Goal: Task Accomplishment & Management: Manage account settings

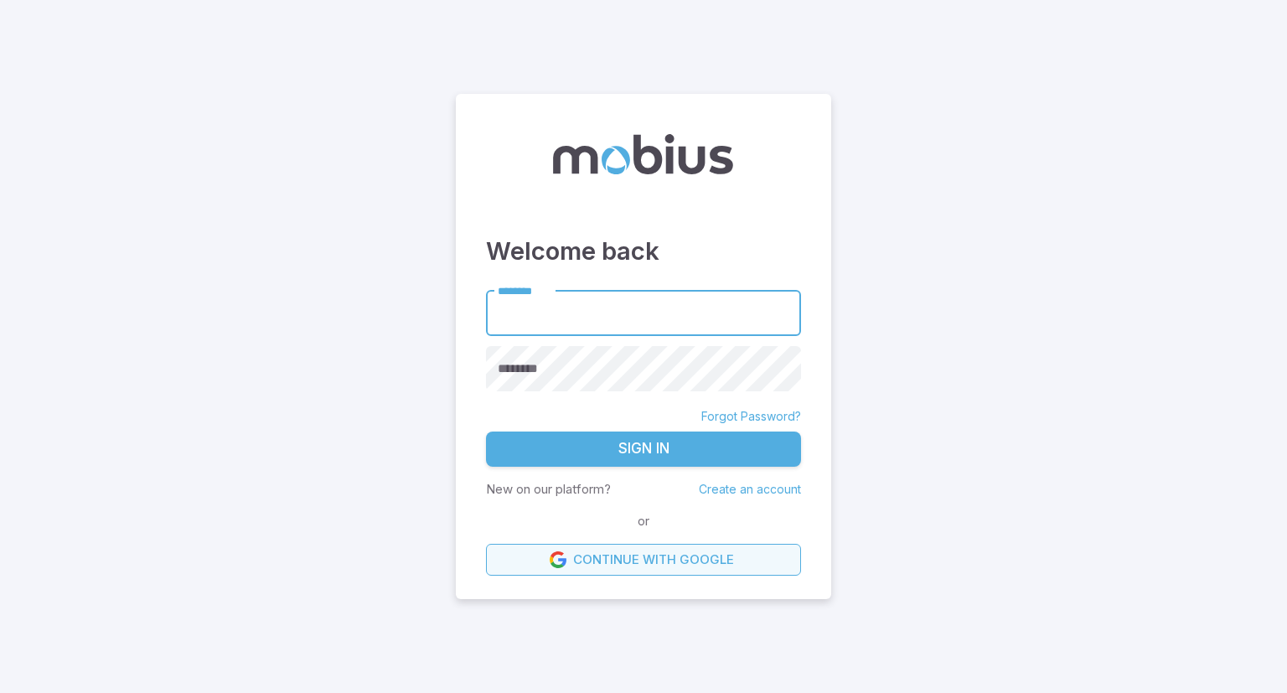
click at [638, 562] on link "Continue with Google" at bounding box center [643, 560] width 315 height 32
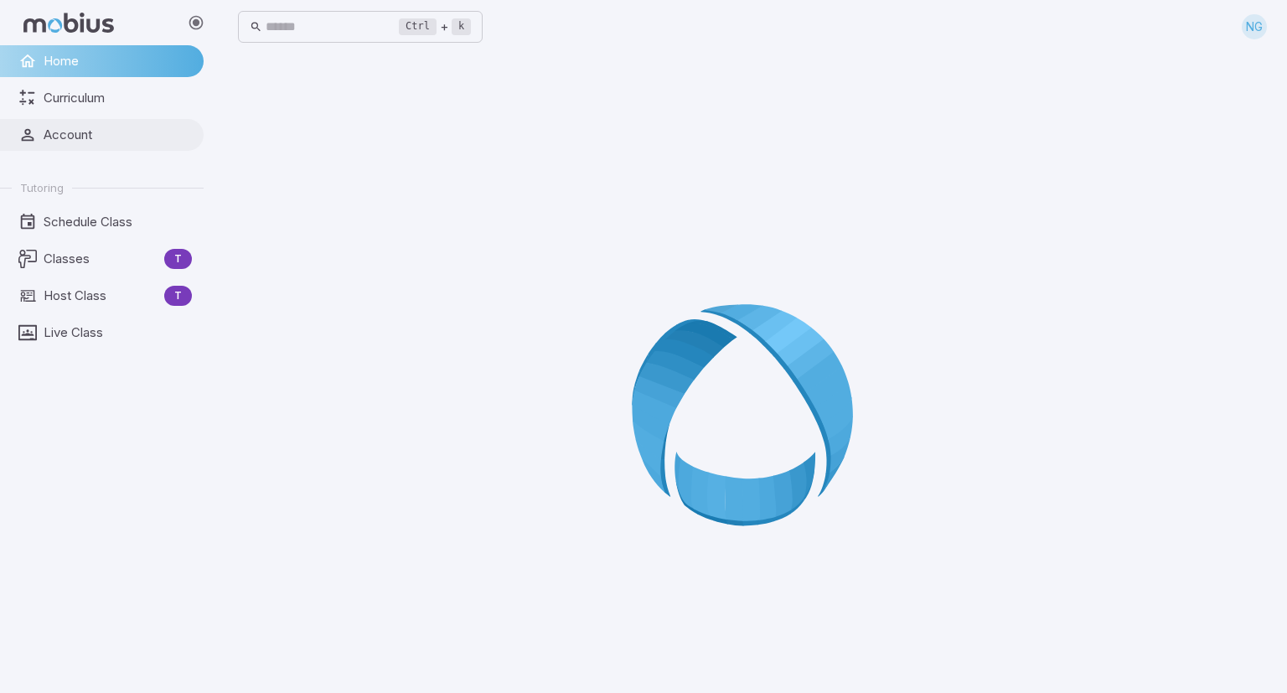
click at [81, 139] on span "Account" at bounding box center [118, 135] width 148 height 18
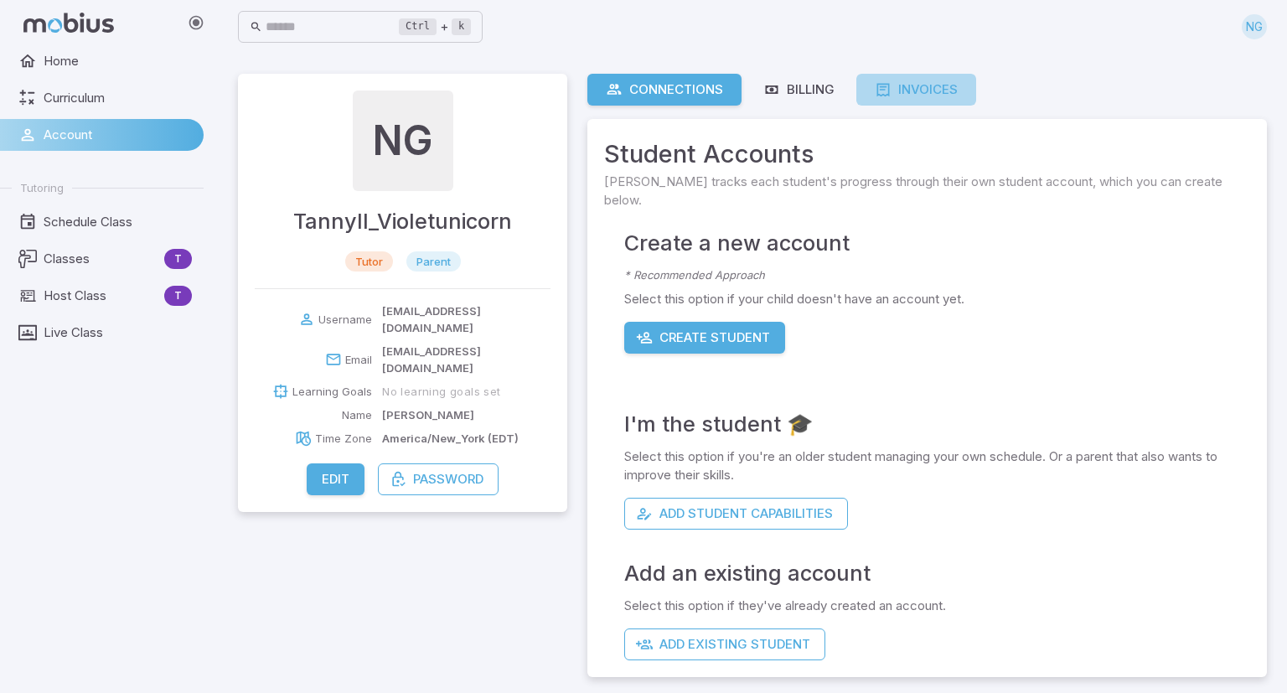
click at [917, 82] on div "Invoices" at bounding box center [916, 89] width 83 height 18
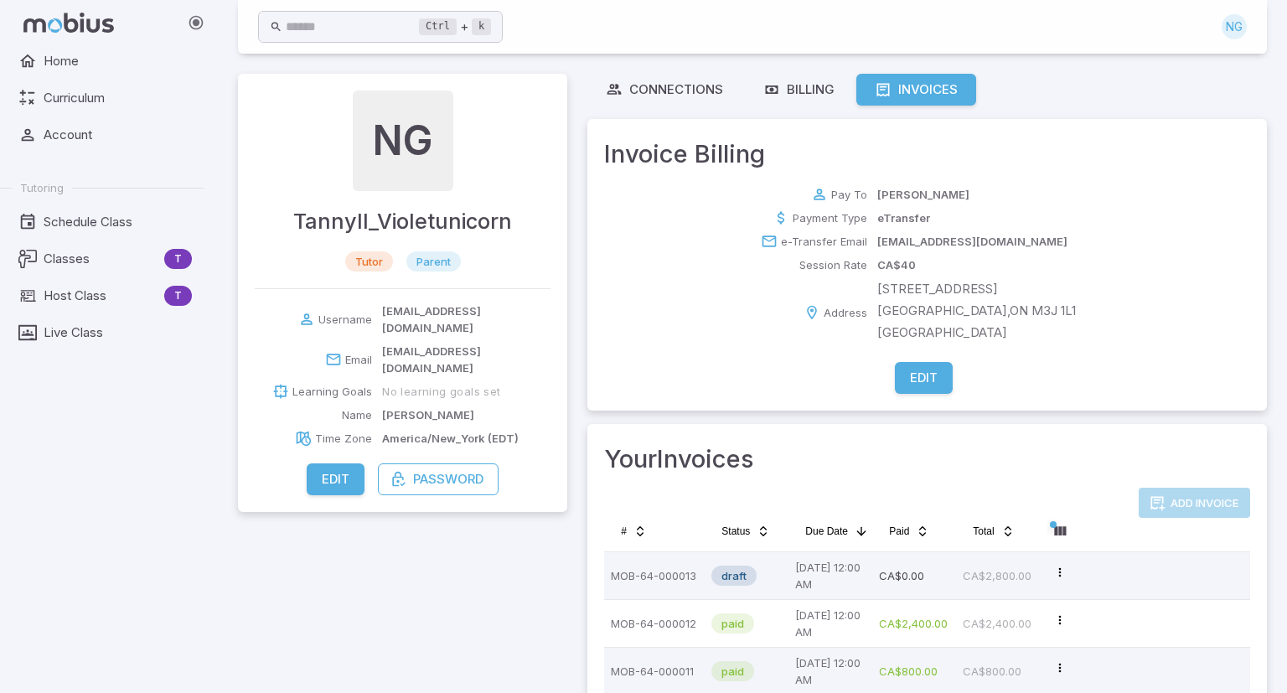
scroll to position [73, 0]
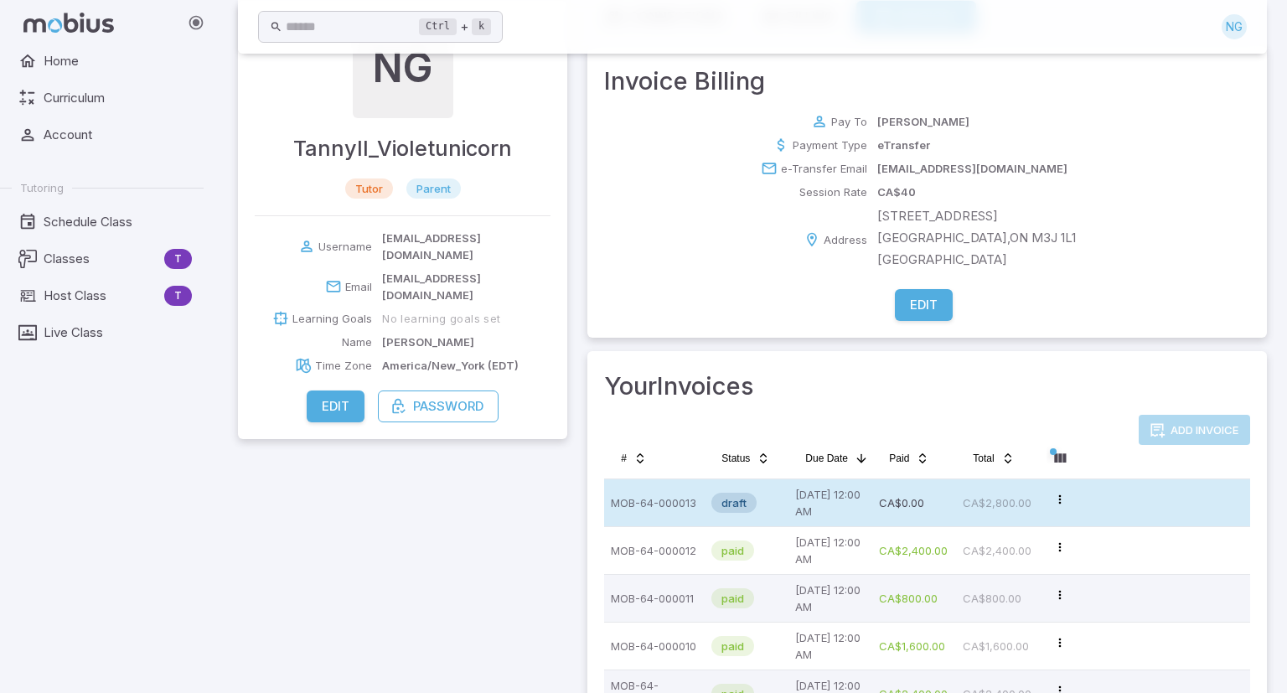
click at [1005, 501] on p "CA$2,800.00" at bounding box center [998, 503] width 70 height 34
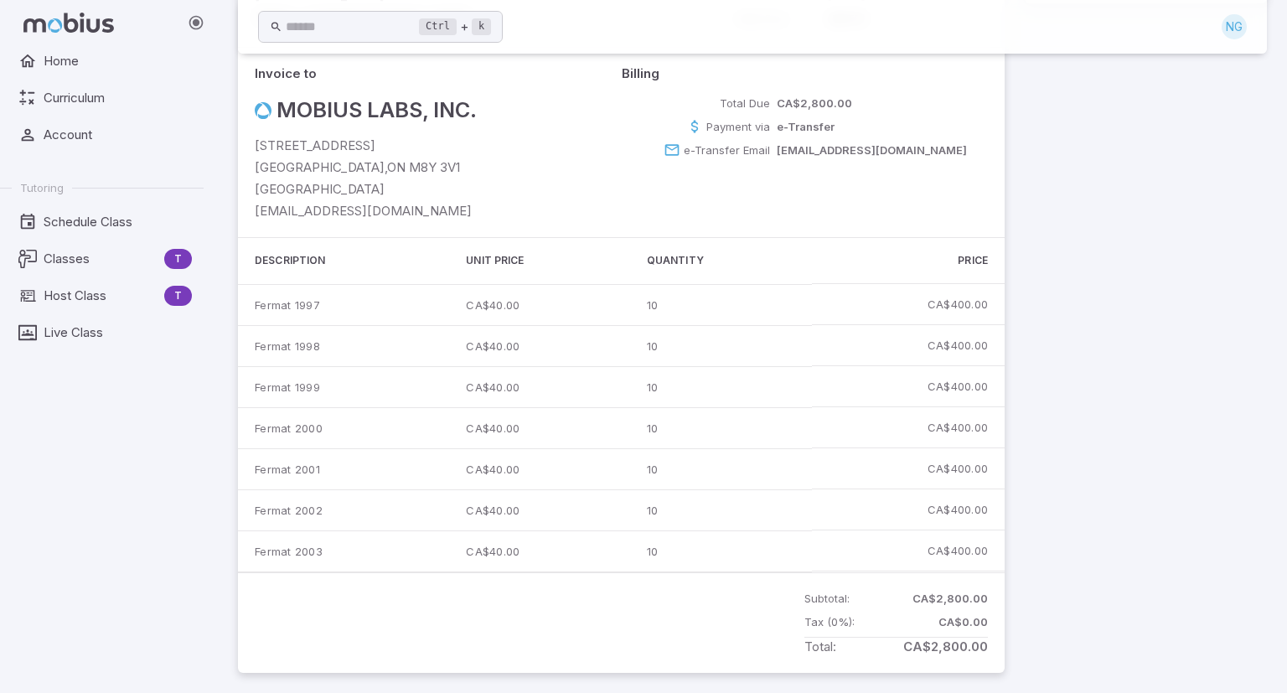
scroll to position [181, 0]
